Goal: Information Seeking & Learning: Find specific fact

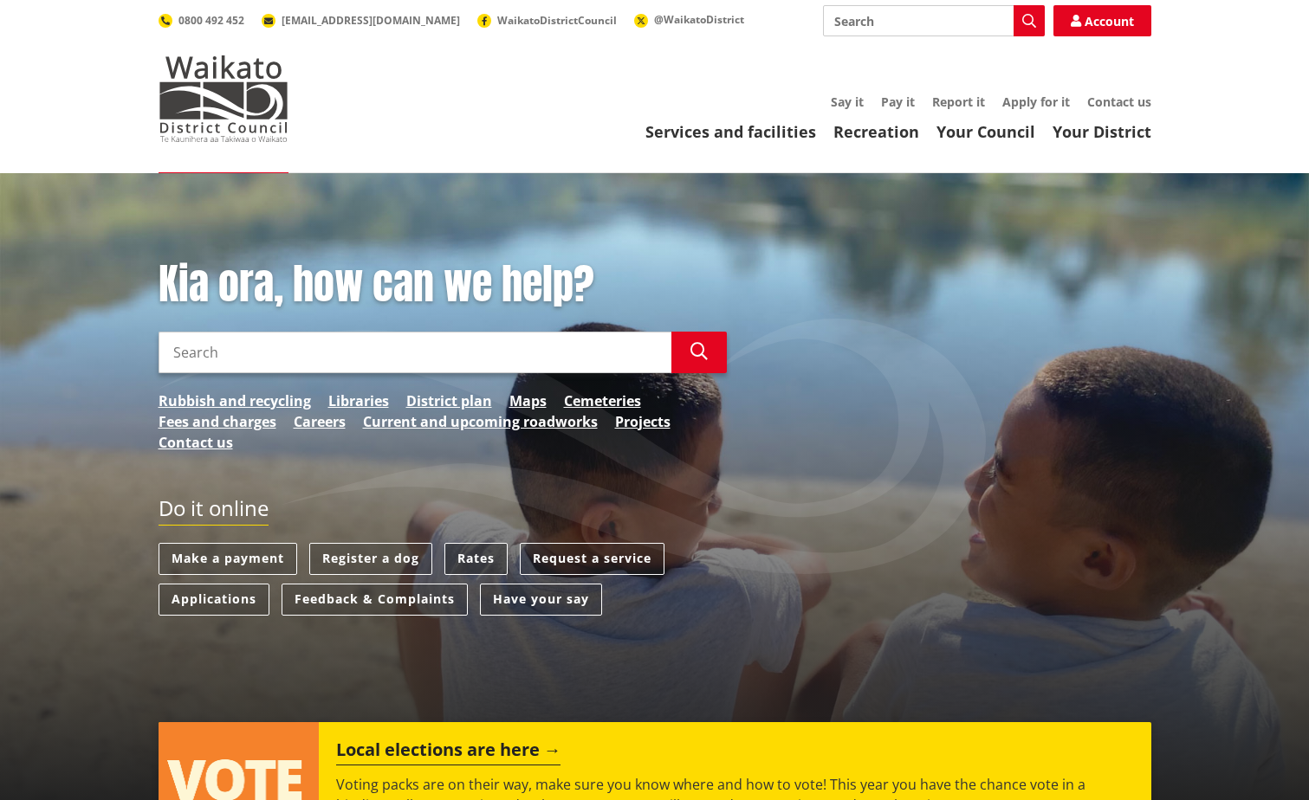
click at [482, 546] on link "Rates" at bounding box center [475, 559] width 63 height 32
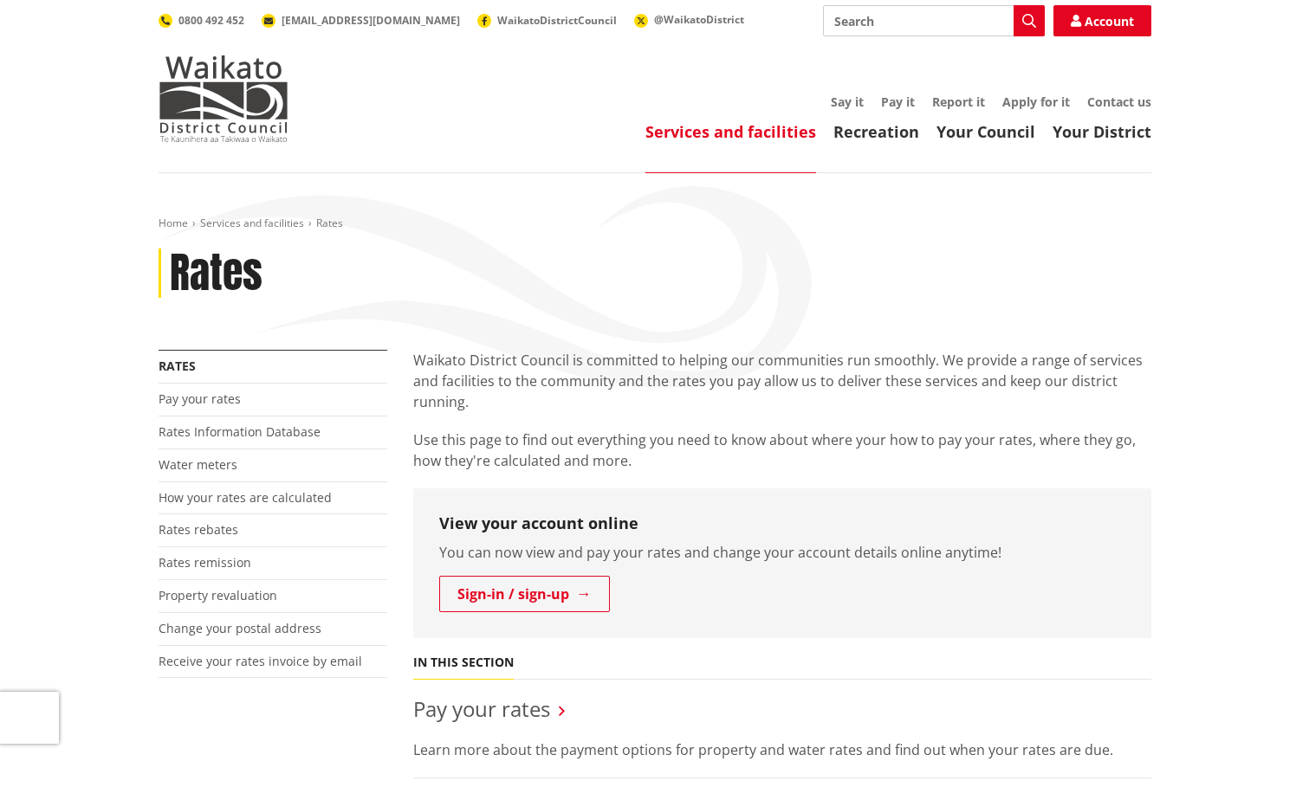
scroll to position [87, 0]
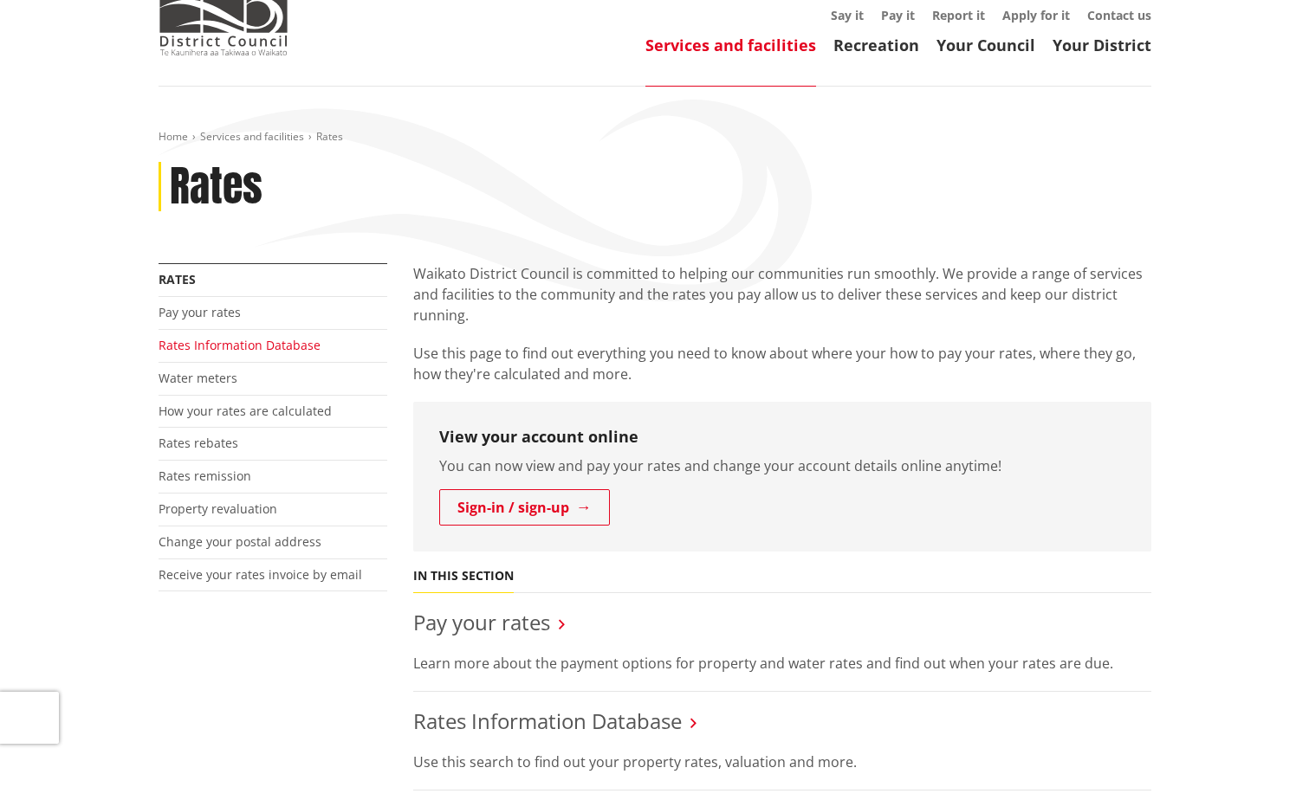
click at [227, 341] on link "Rates Information Database" at bounding box center [240, 345] width 162 height 16
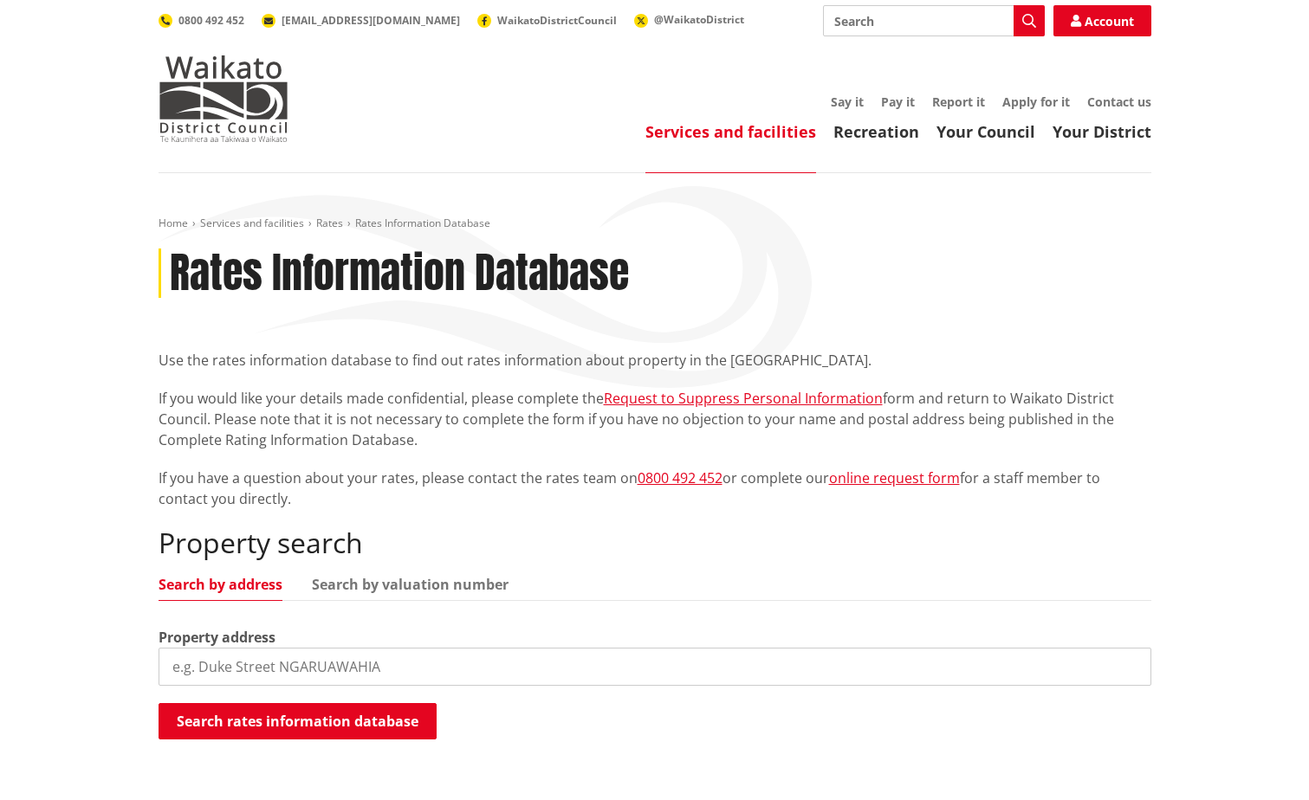
click at [291, 670] on input "search" at bounding box center [655, 667] width 993 height 38
type input "37 wainui road"
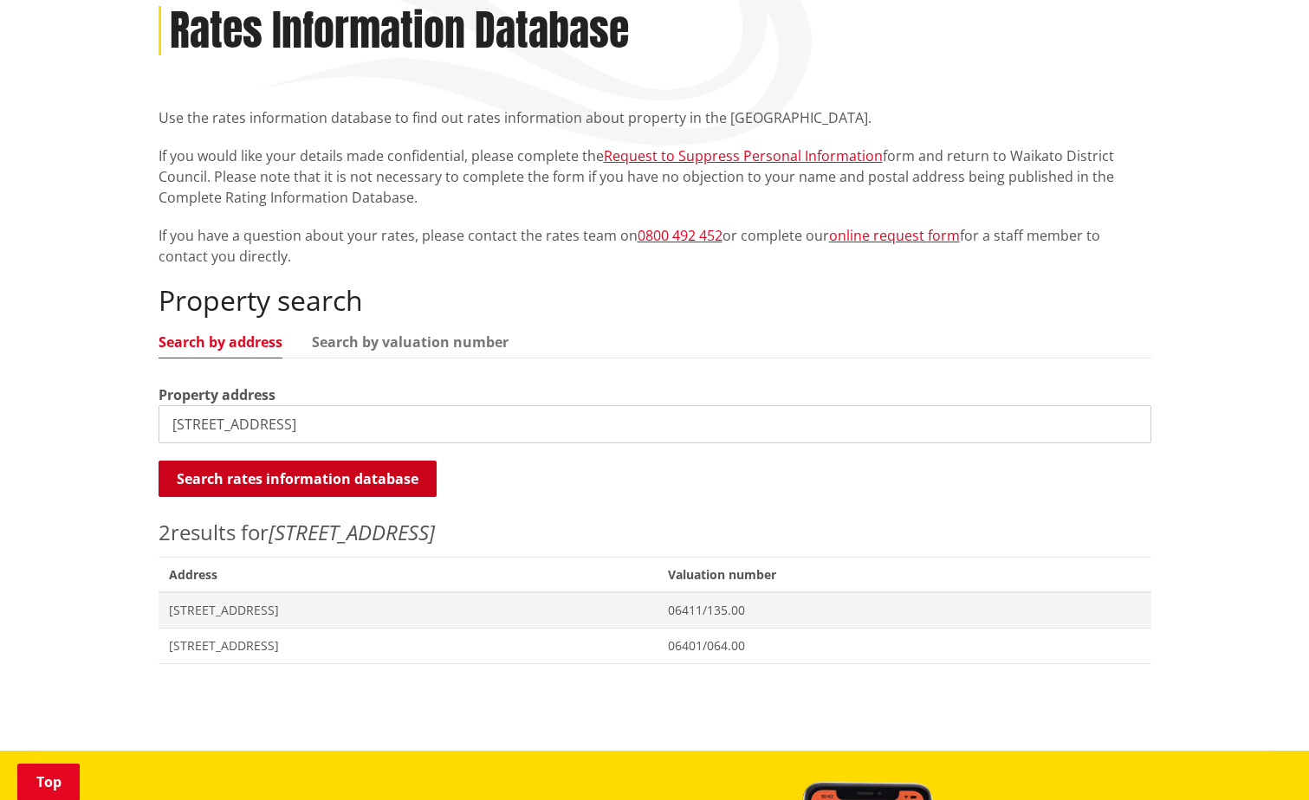
scroll to position [260, 0]
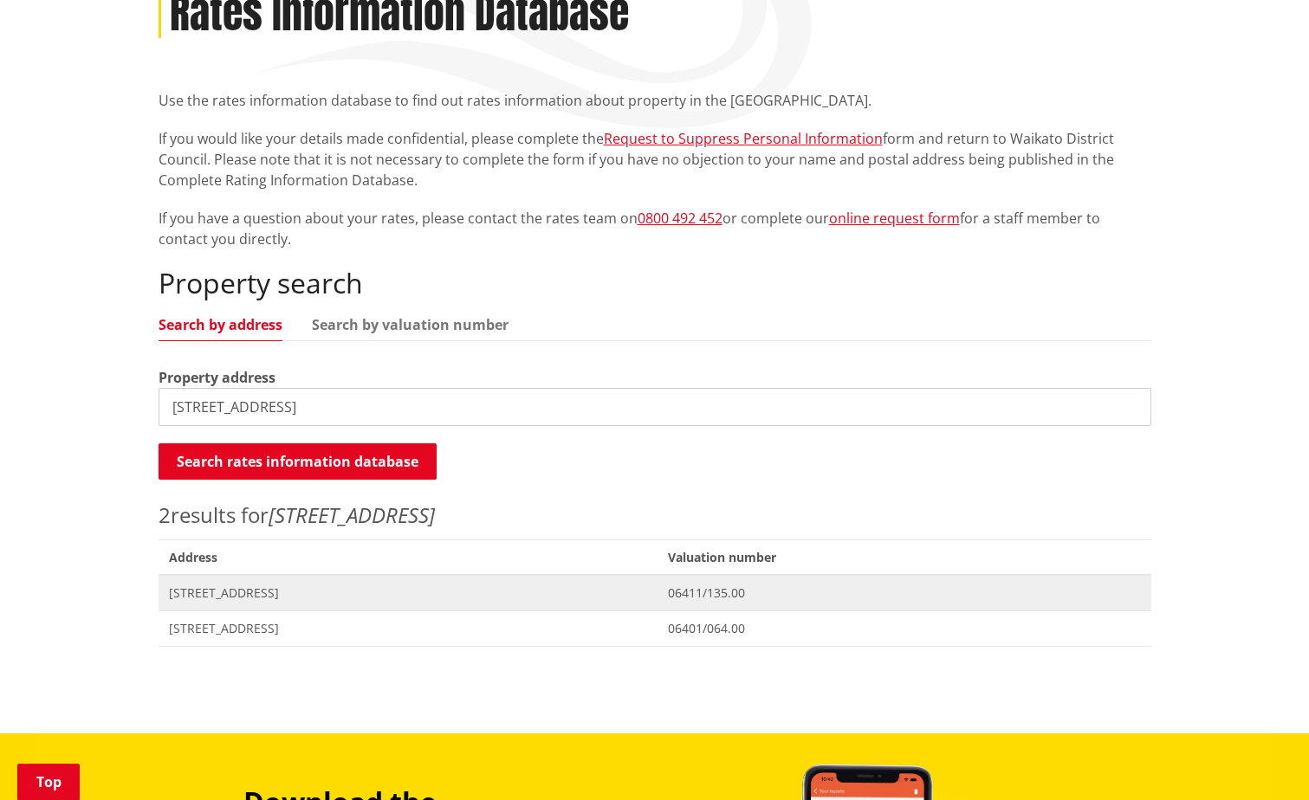
click at [289, 594] on span "37 Wainui Road RAGLAN" at bounding box center [408, 593] width 479 height 17
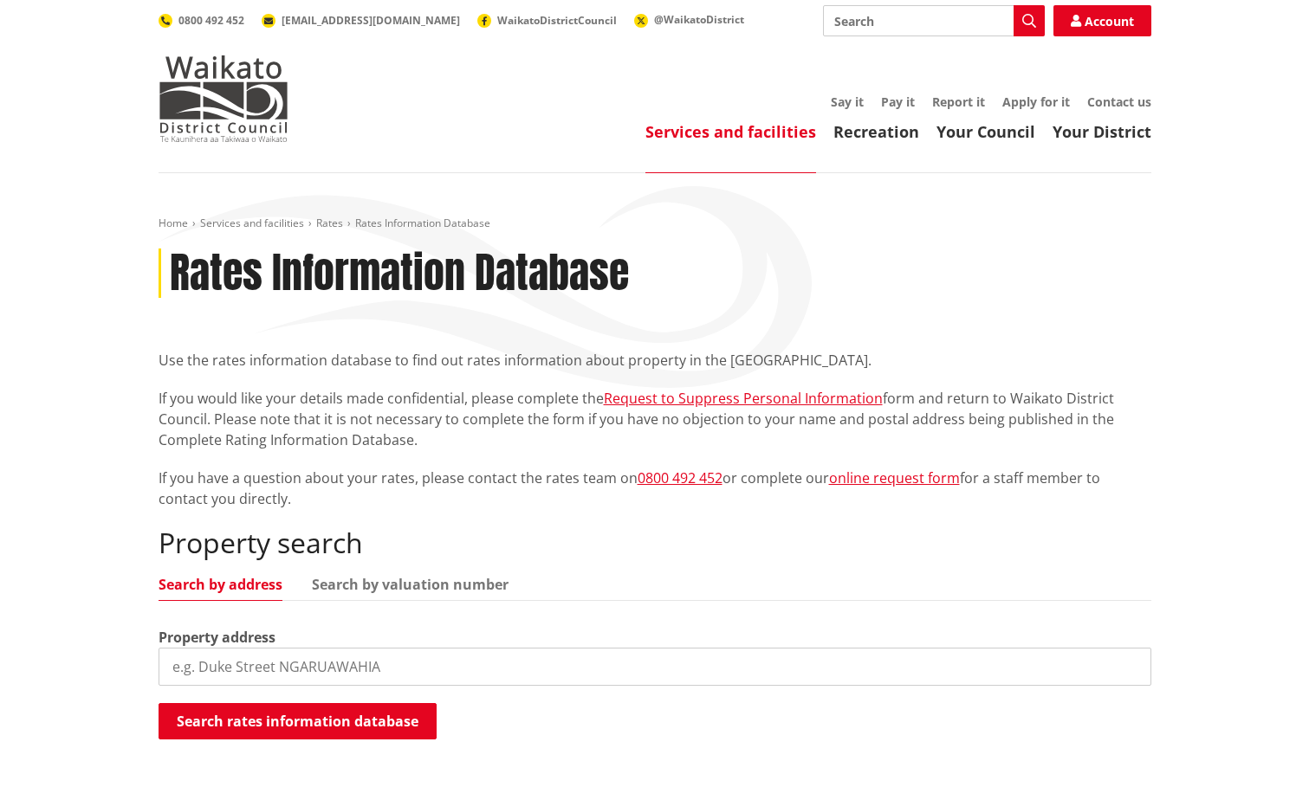
scroll to position [260, 0]
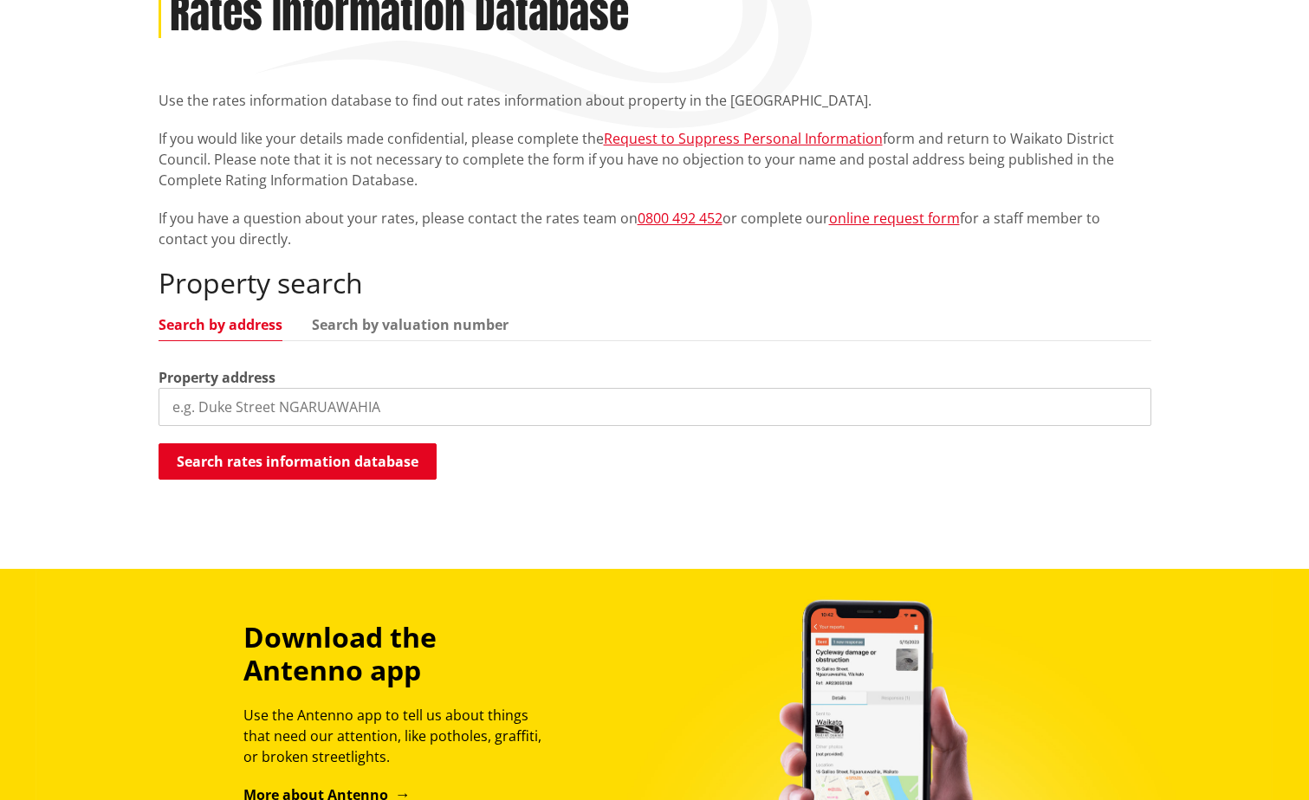
click at [385, 398] on input "search" at bounding box center [655, 407] width 993 height 38
type input "38 wainui Road"
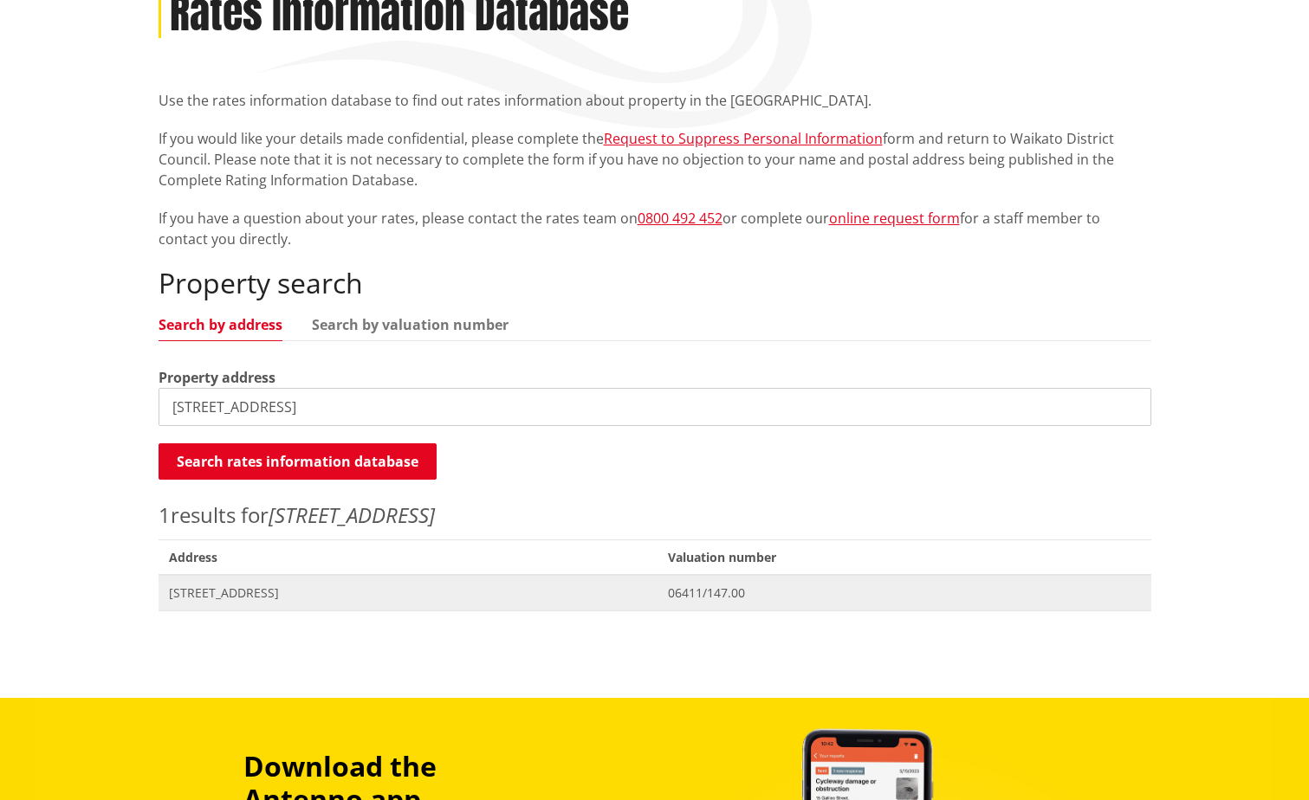
click at [287, 597] on span "38 Wainui Road RAGLAN" at bounding box center [408, 593] width 479 height 17
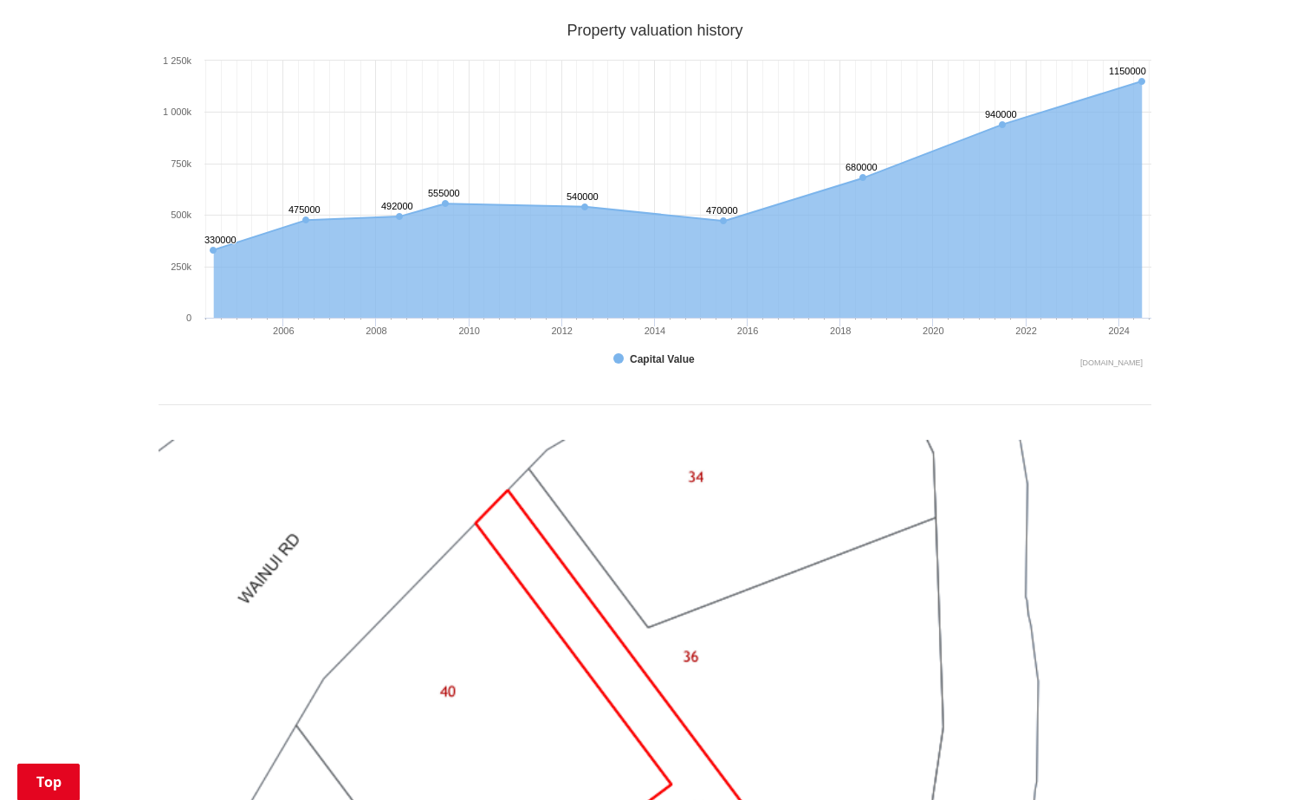
scroll to position [1559, 0]
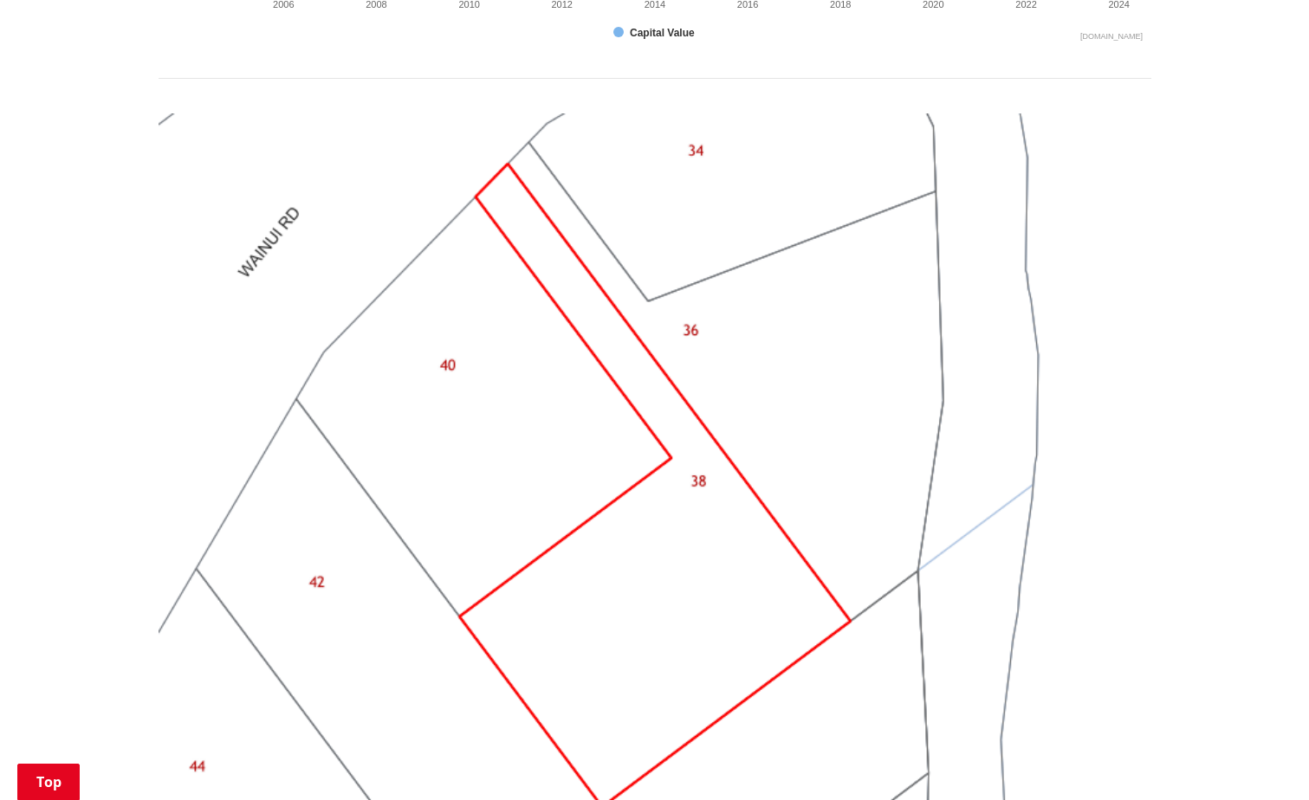
click at [601, 590] on img at bounding box center [655, 485] width 993 height 745
click at [664, 580] on img at bounding box center [655, 485] width 993 height 745
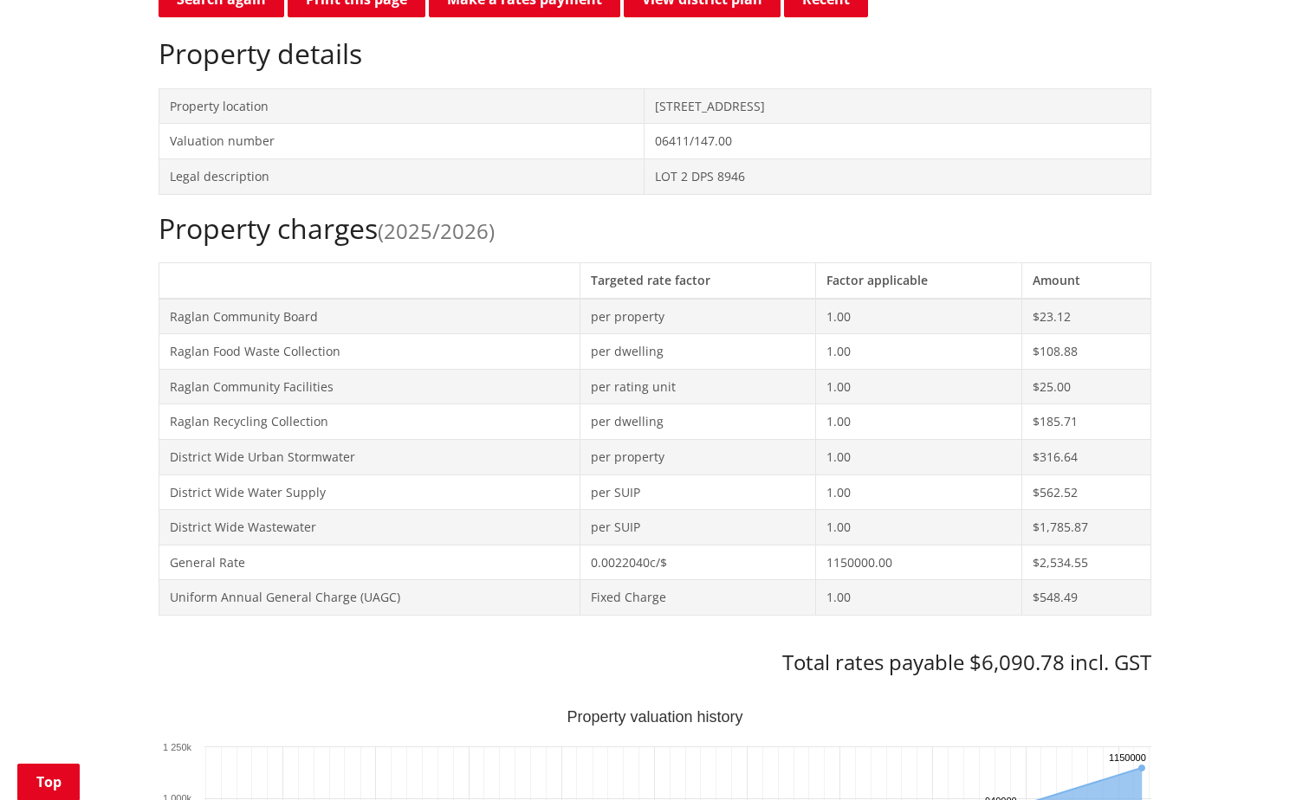
scroll to position [260, 0]
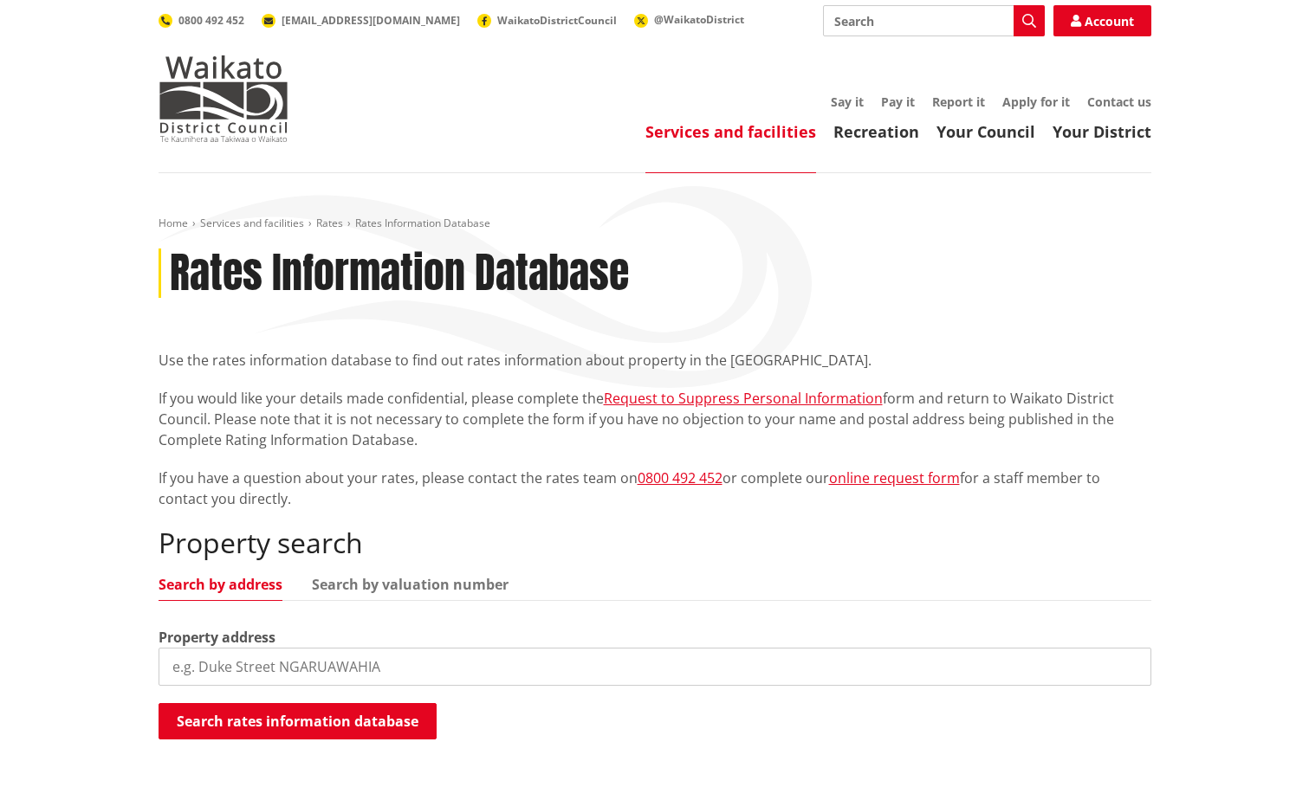
scroll to position [260, 0]
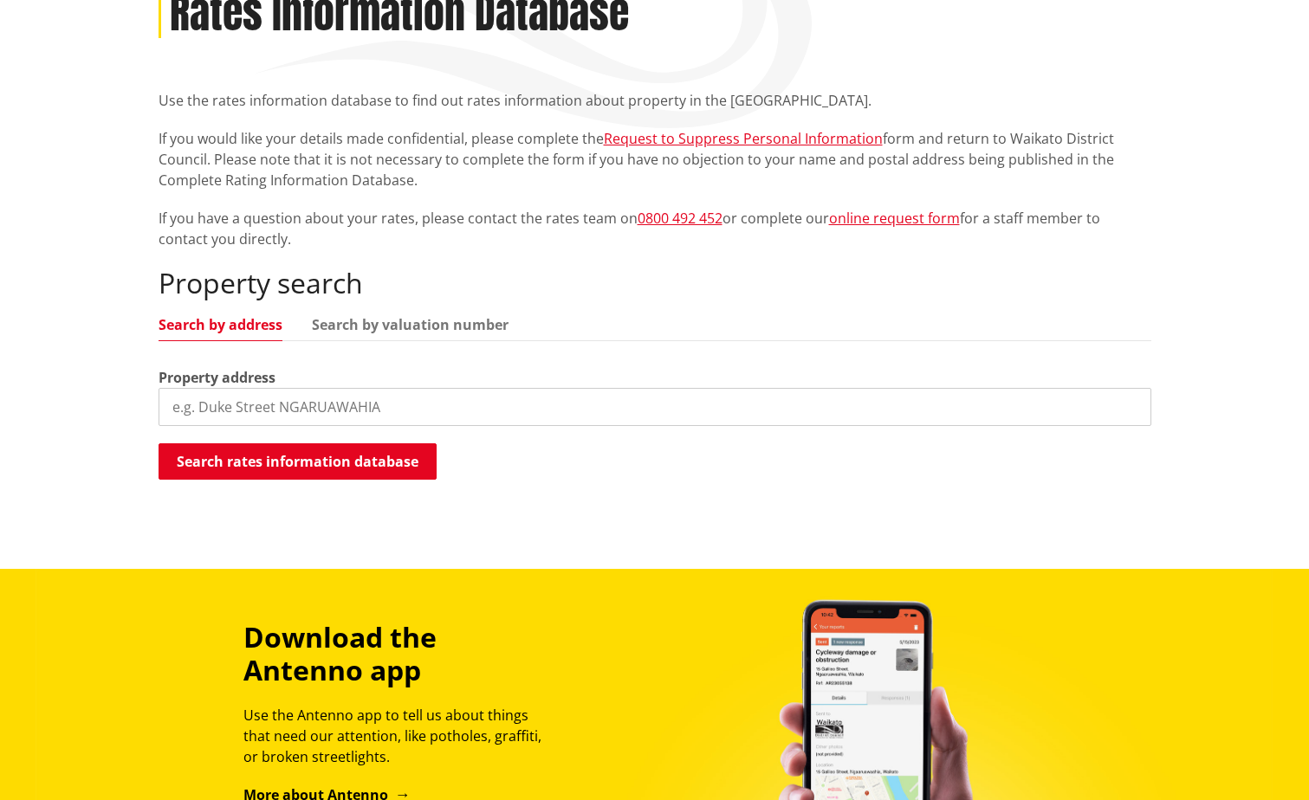
click at [237, 424] on input "search" at bounding box center [655, 407] width 993 height 38
click at [246, 412] on input "search" at bounding box center [655, 407] width 993 height 38
type input "[STREET_ADDRESS]"
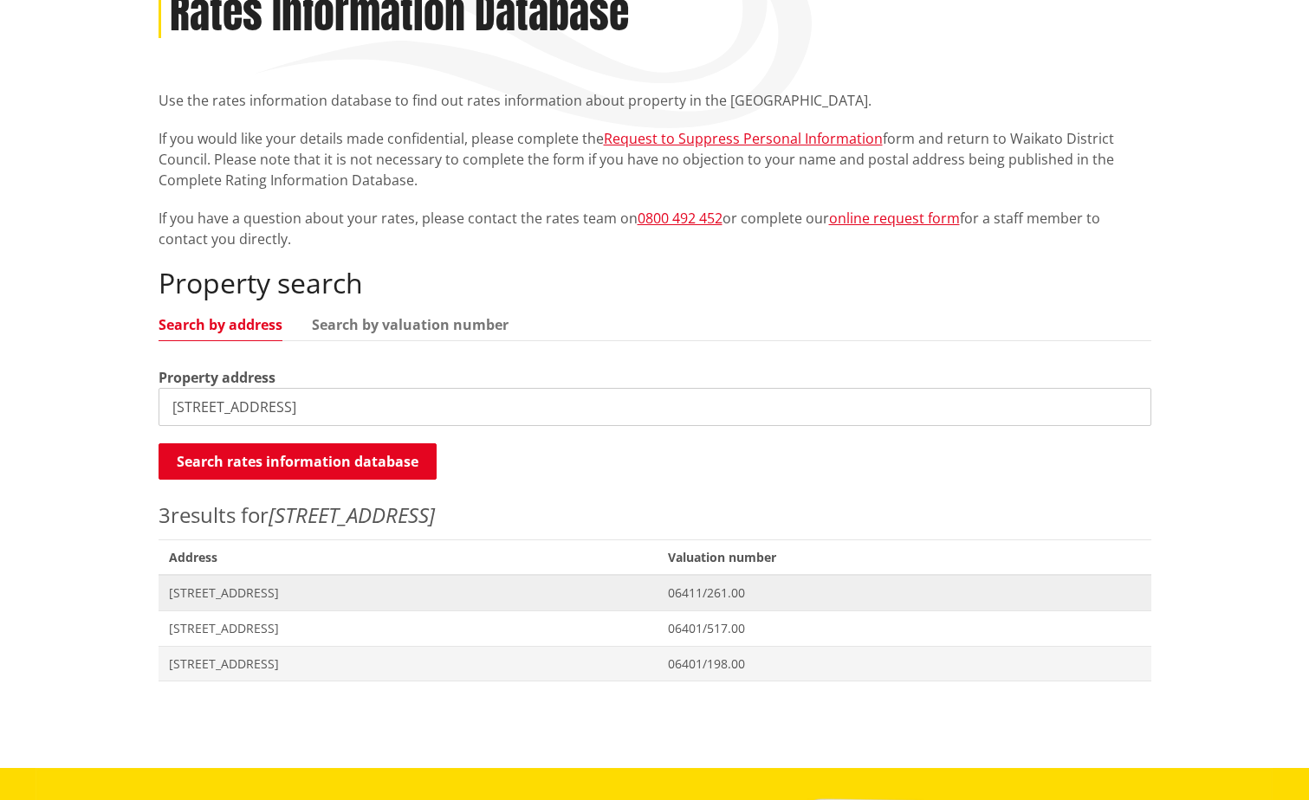
click at [262, 599] on span "[STREET_ADDRESS]" at bounding box center [408, 593] width 479 height 17
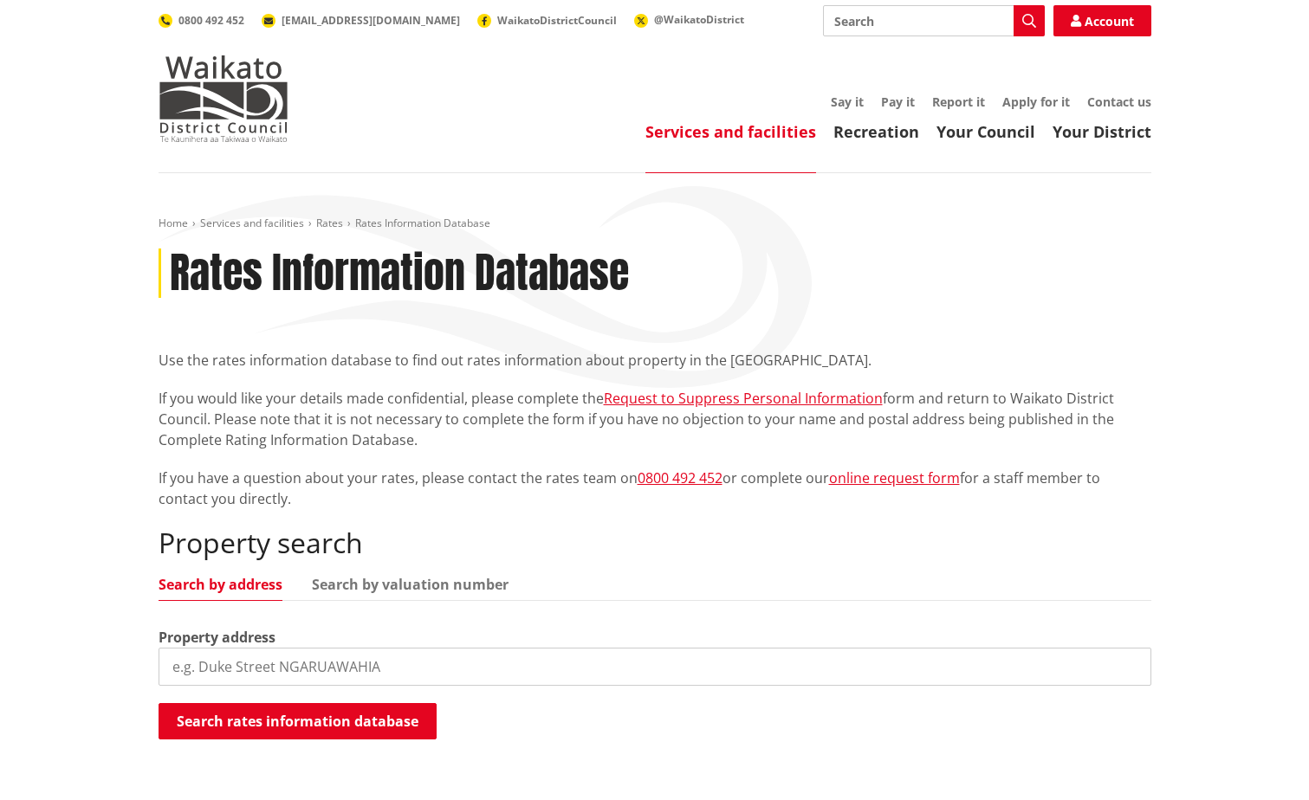
scroll to position [260, 0]
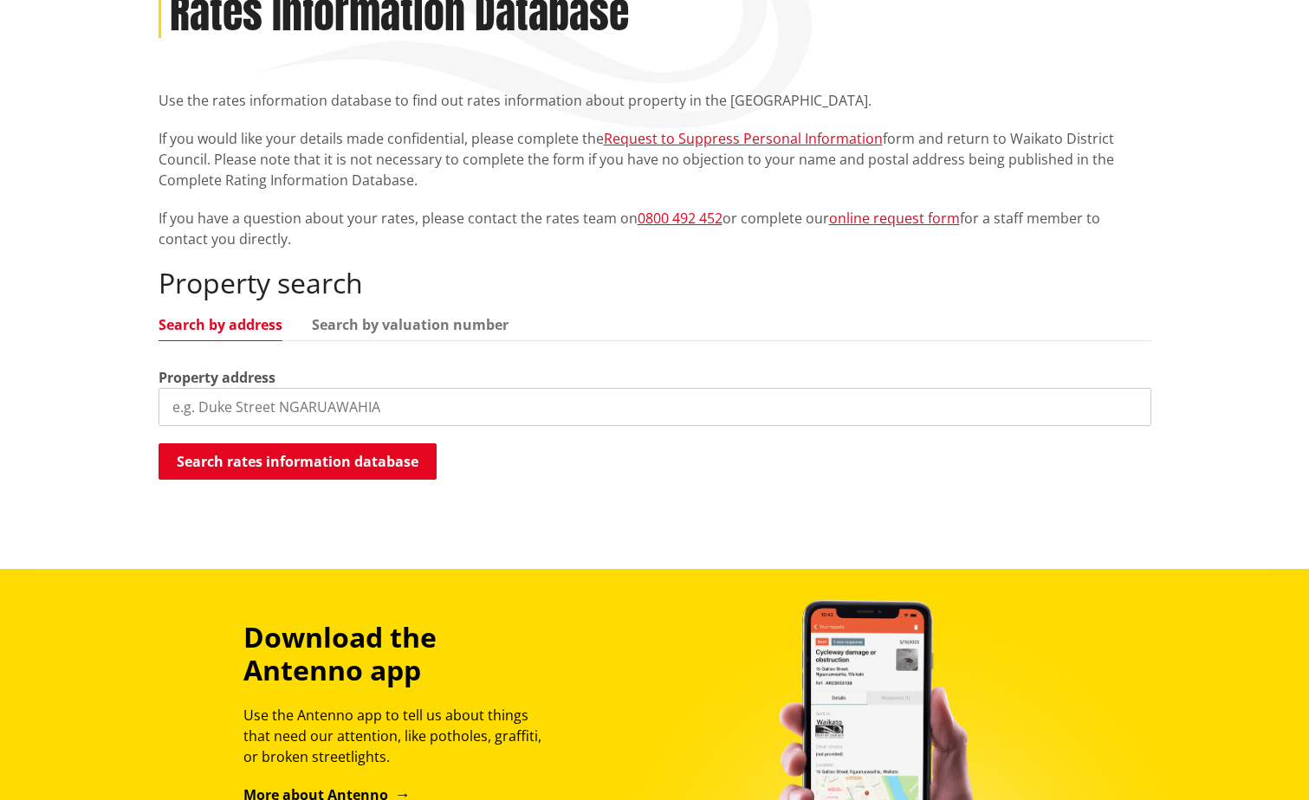
click at [285, 407] on input "search" at bounding box center [655, 407] width 993 height 38
type input "wainui road"
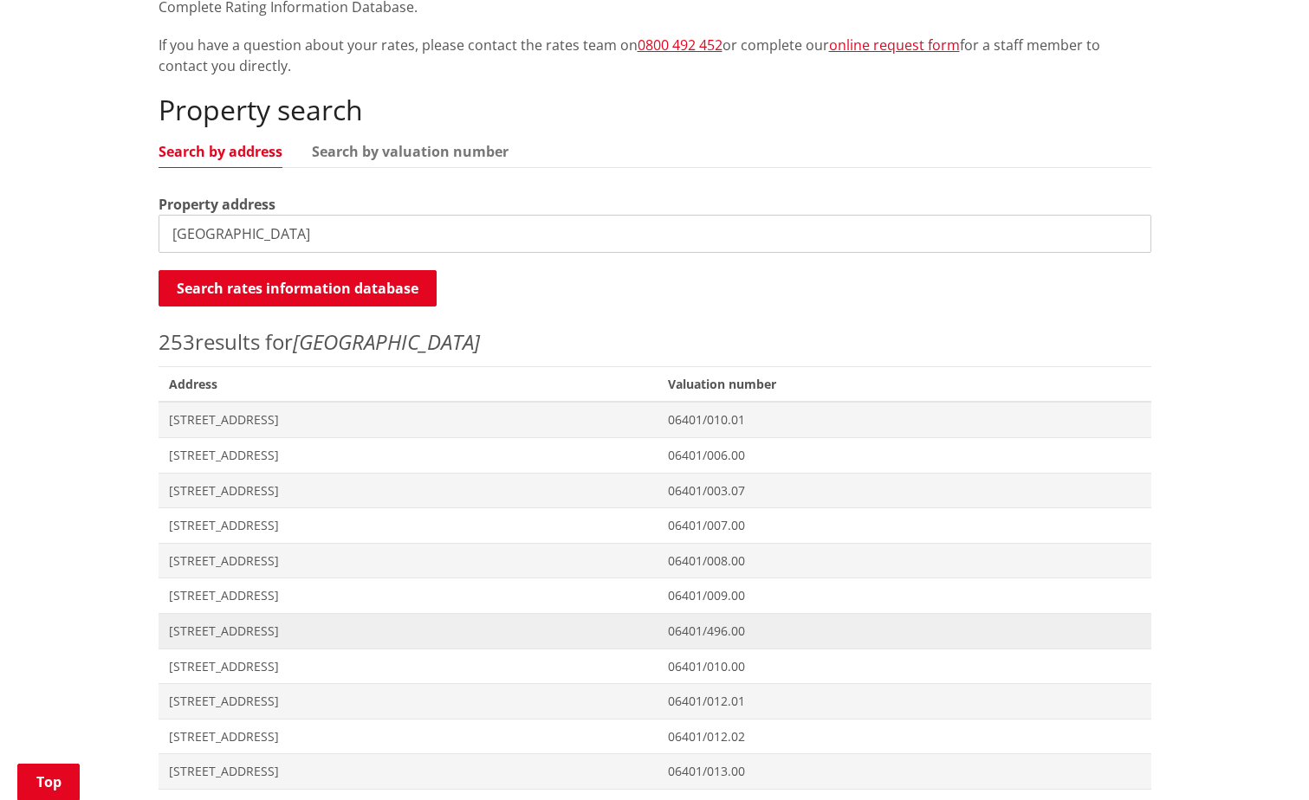
scroll to position [520, 0]
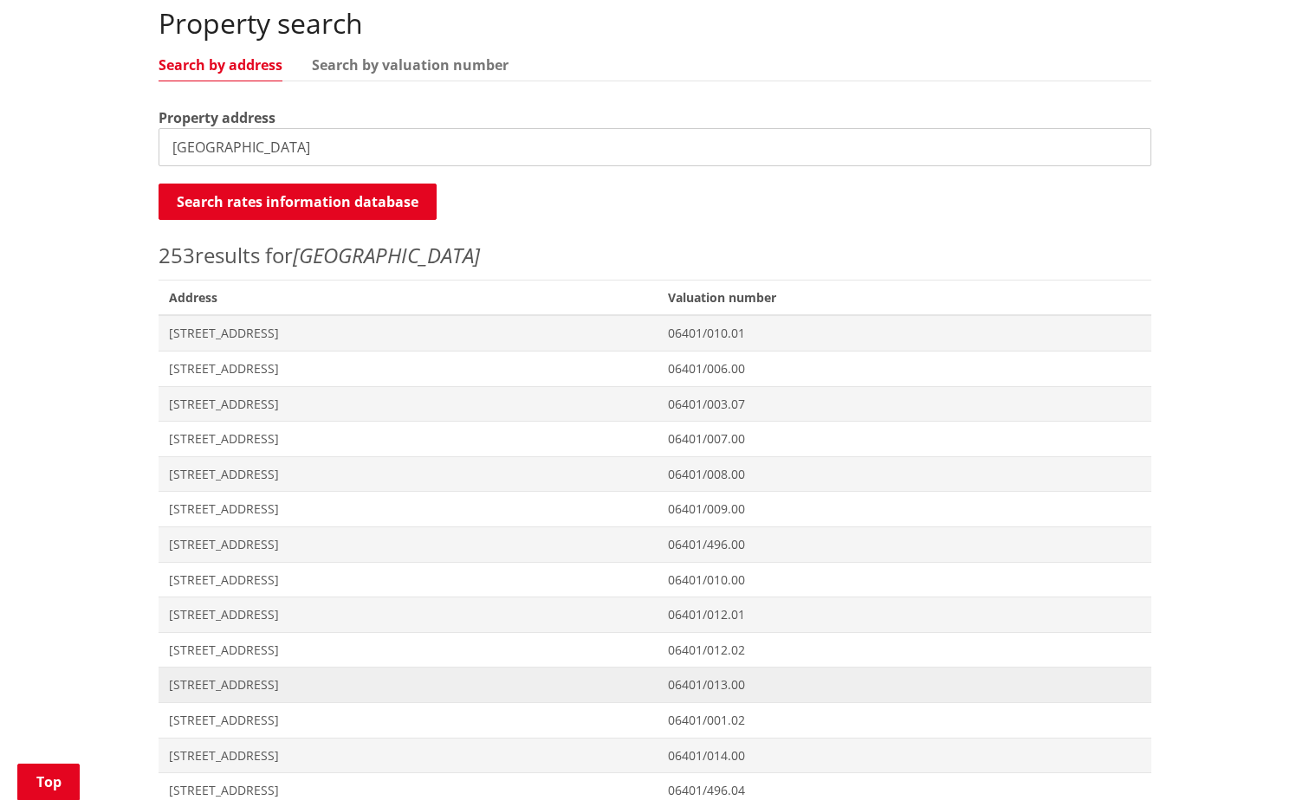
click at [289, 683] on span "28 Upper Wainui Road RAGLAN" at bounding box center [408, 685] width 479 height 17
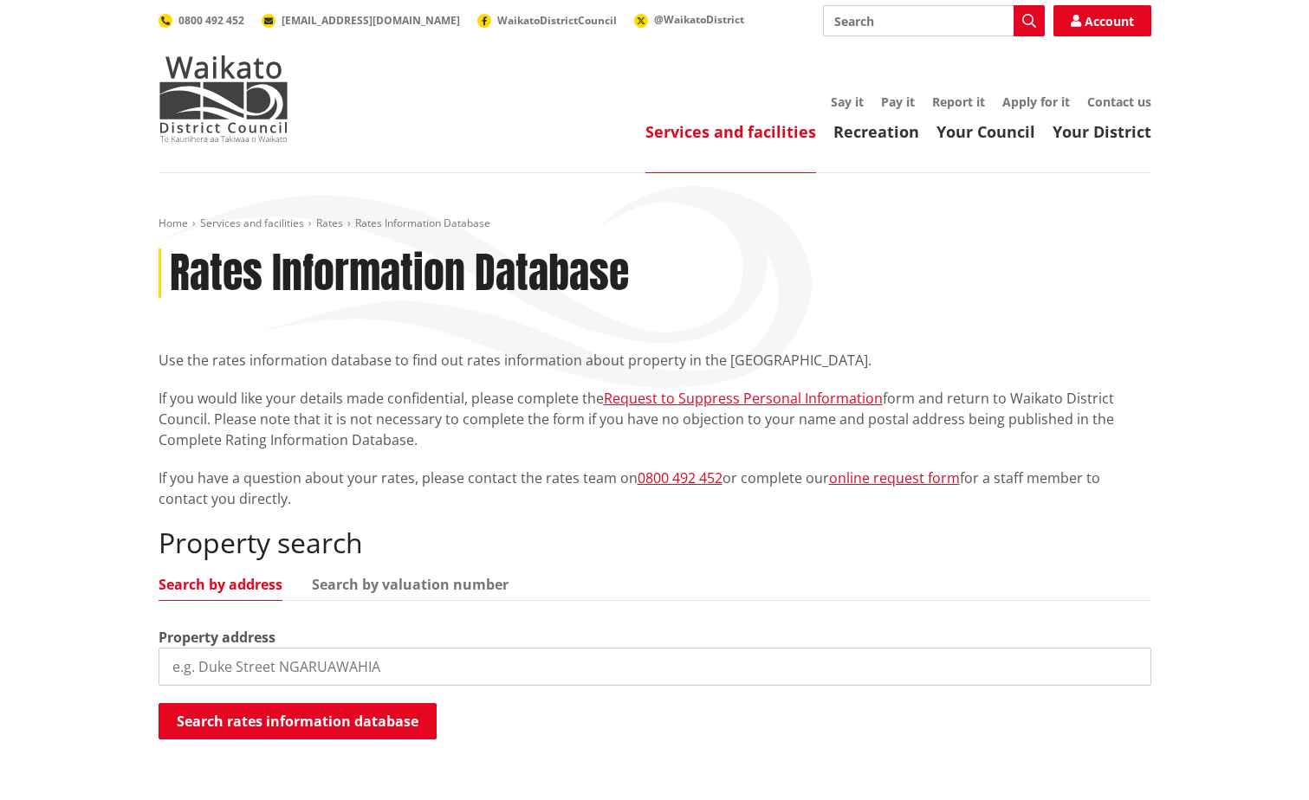
scroll to position [520, 0]
